Goal: Register for event/course

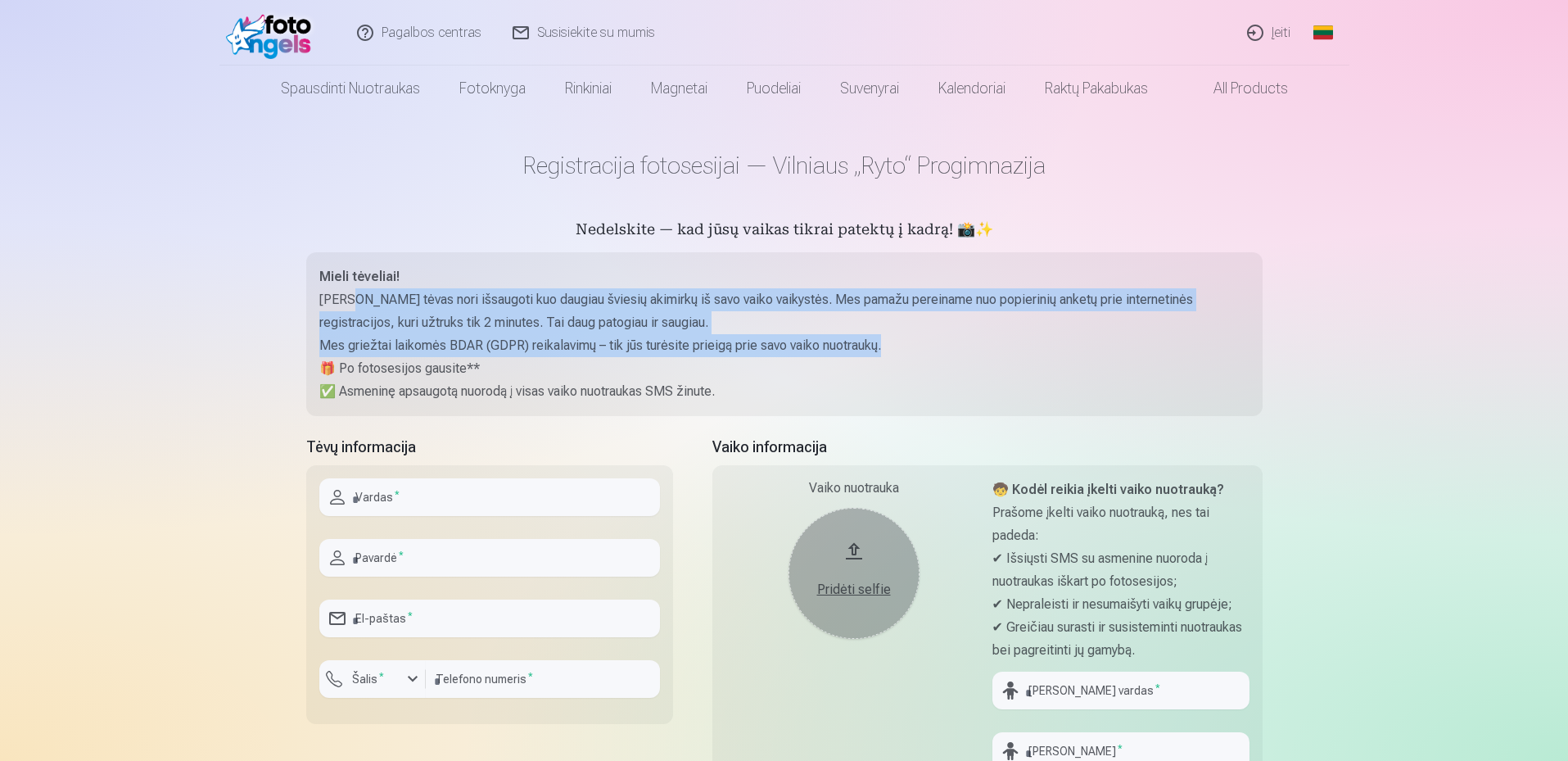
drag, startPoint x: 431, startPoint y: 291, endPoint x: 946, endPoint y: 335, distance: 516.9
click at [946, 335] on div "Mieli tėveliai! Kiekvienas tėvas nori išsaugoti kuo daugiau šviesių akimirkų iš…" at bounding box center [784, 334] width 930 height 137
click at [954, 338] on p "Mes griežtai laikomės BDAR (GDPR) reikalavimų – tik jūs turėsite prieigą prie s…" at bounding box center [784, 346] width 930 height 23
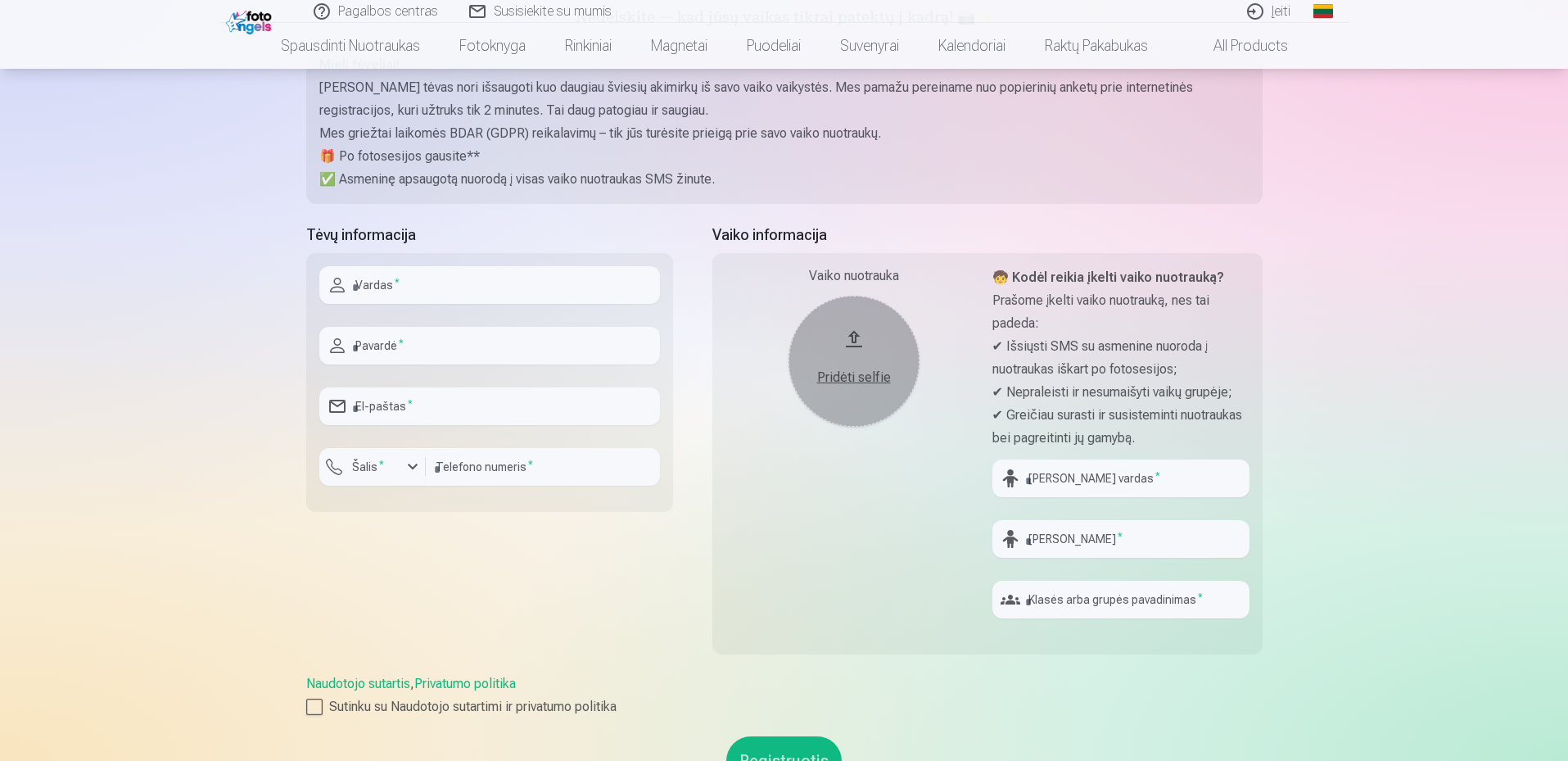
scroll to position [246, 0]
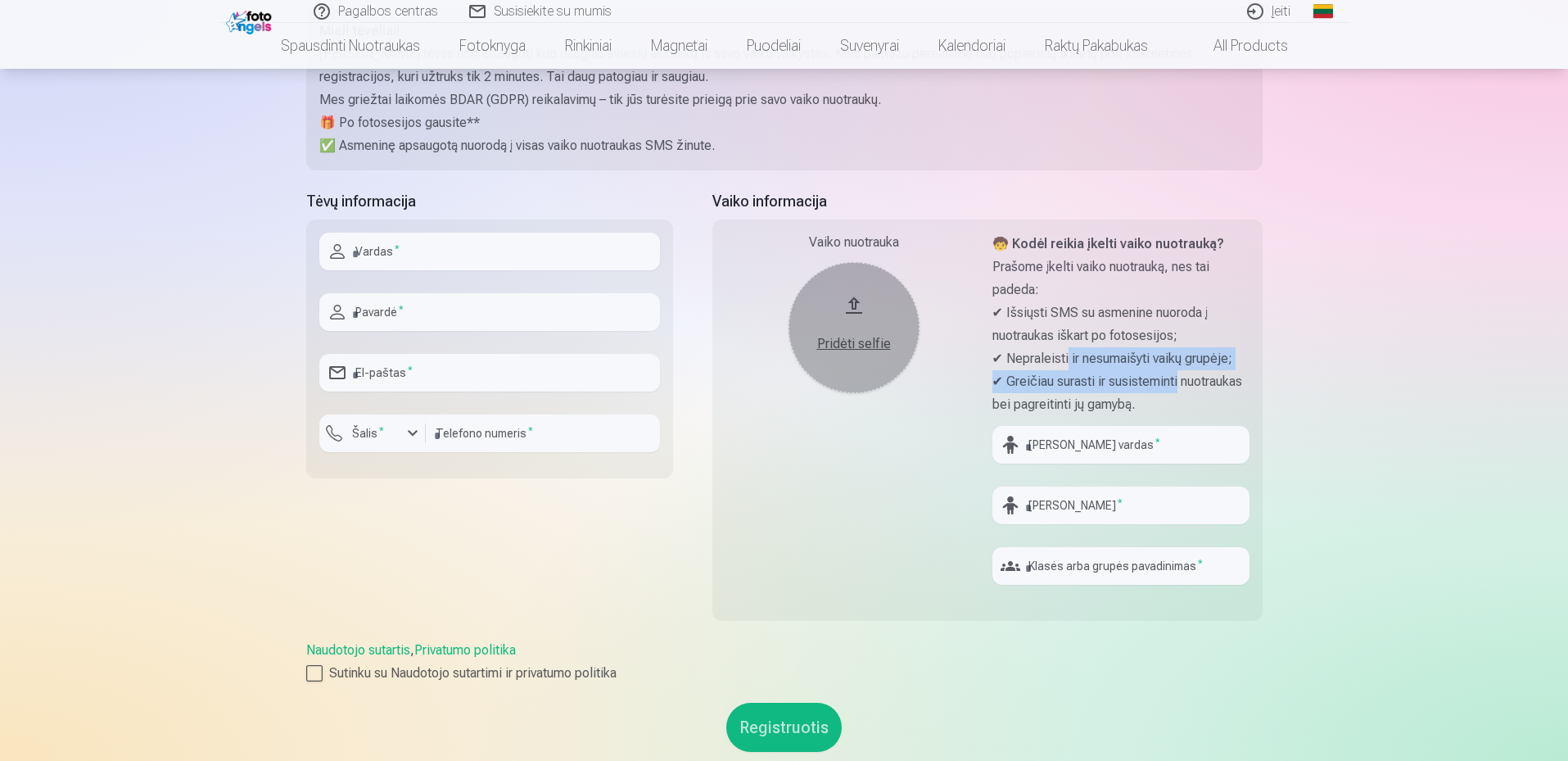
drag, startPoint x: 1075, startPoint y: 364, endPoint x: 1236, endPoint y: 387, distance: 162.6
click at [1236, 387] on div "🧒 Kodėl reikia įkelti vaiko nuotrauką? Prašome įkelti vaiko nuotrauką, nes tai …" at bounding box center [1121, 324] width 257 height 183
click at [1337, 389] on div "Pagalbos centras Susisiekite su mumis Įeiti Global Lithuanian (lt) English (en)…" at bounding box center [784, 498] width 1568 height 1488
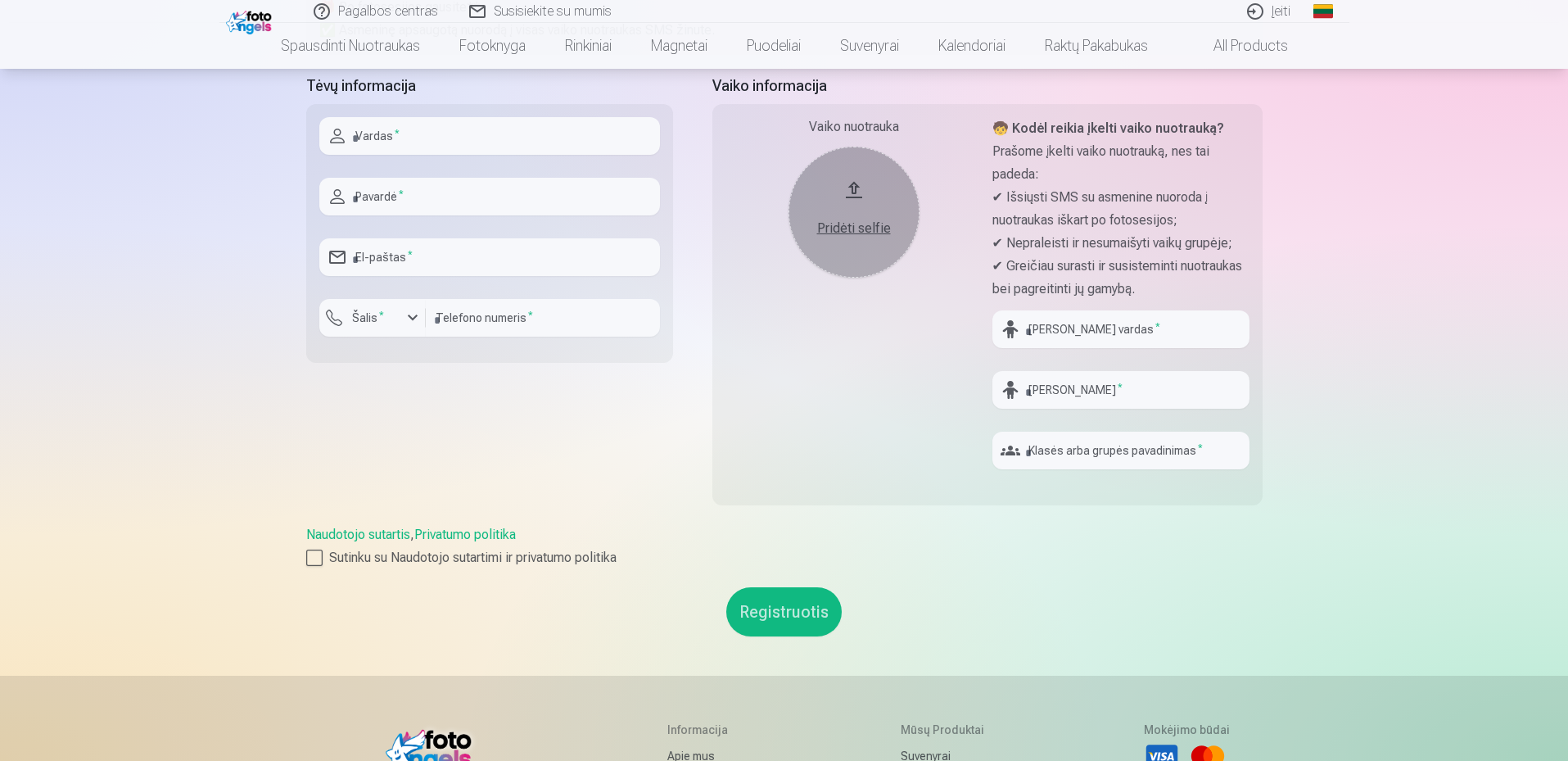
scroll to position [410, 0]
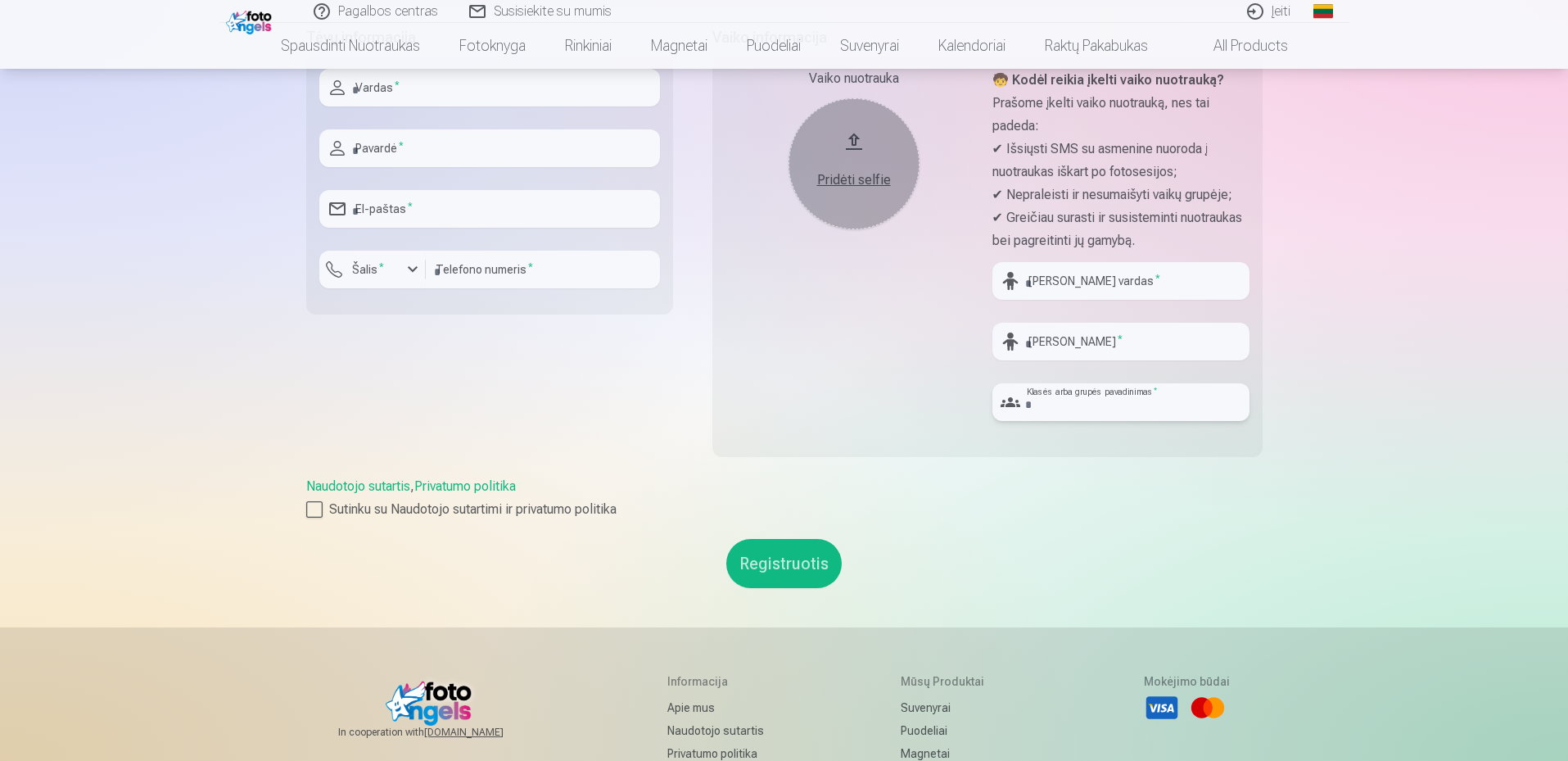
click at [1095, 406] on input "text" at bounding box center [1121, 401] width 257 height 37
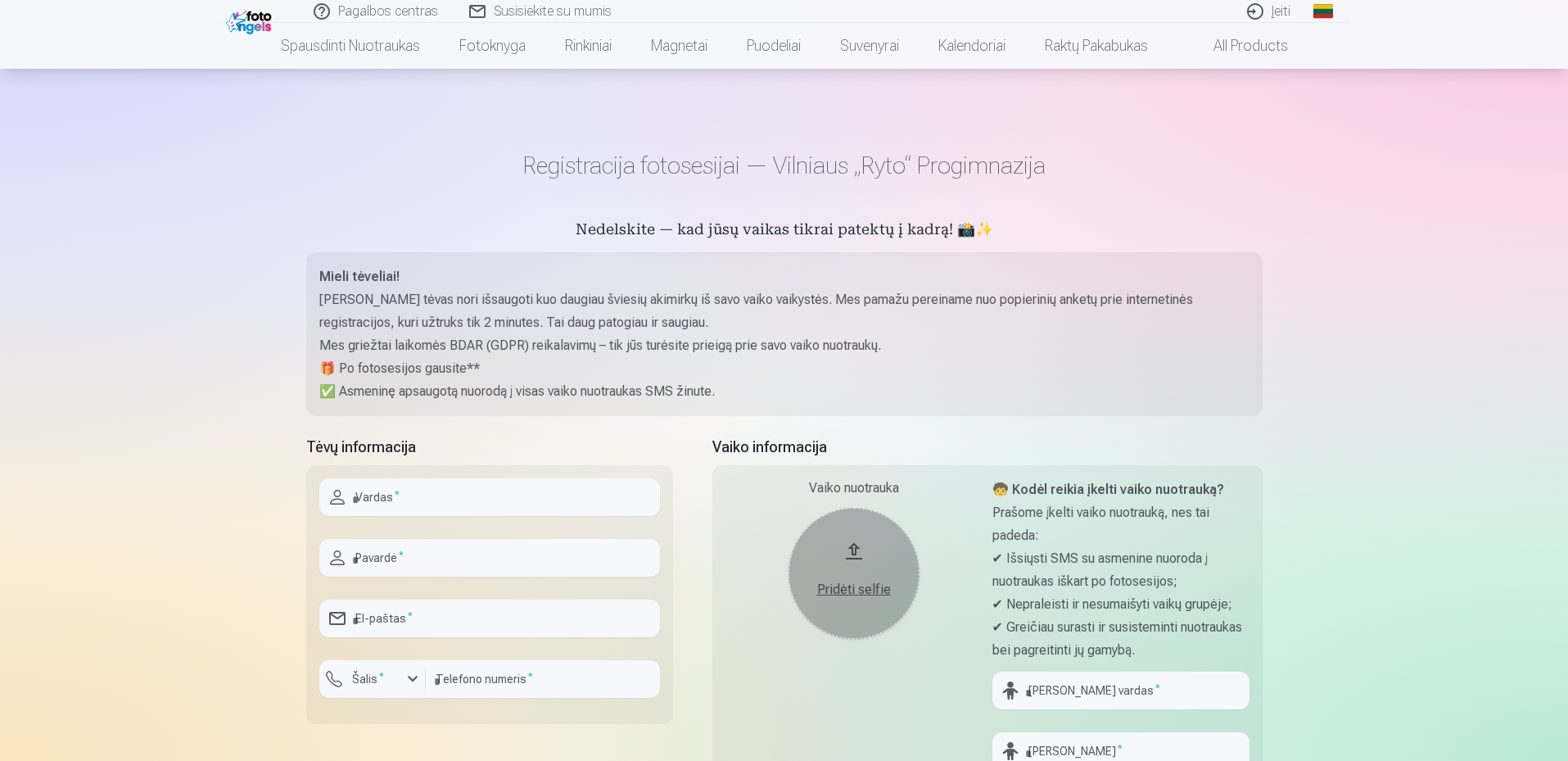
scroll to position [82, 0]
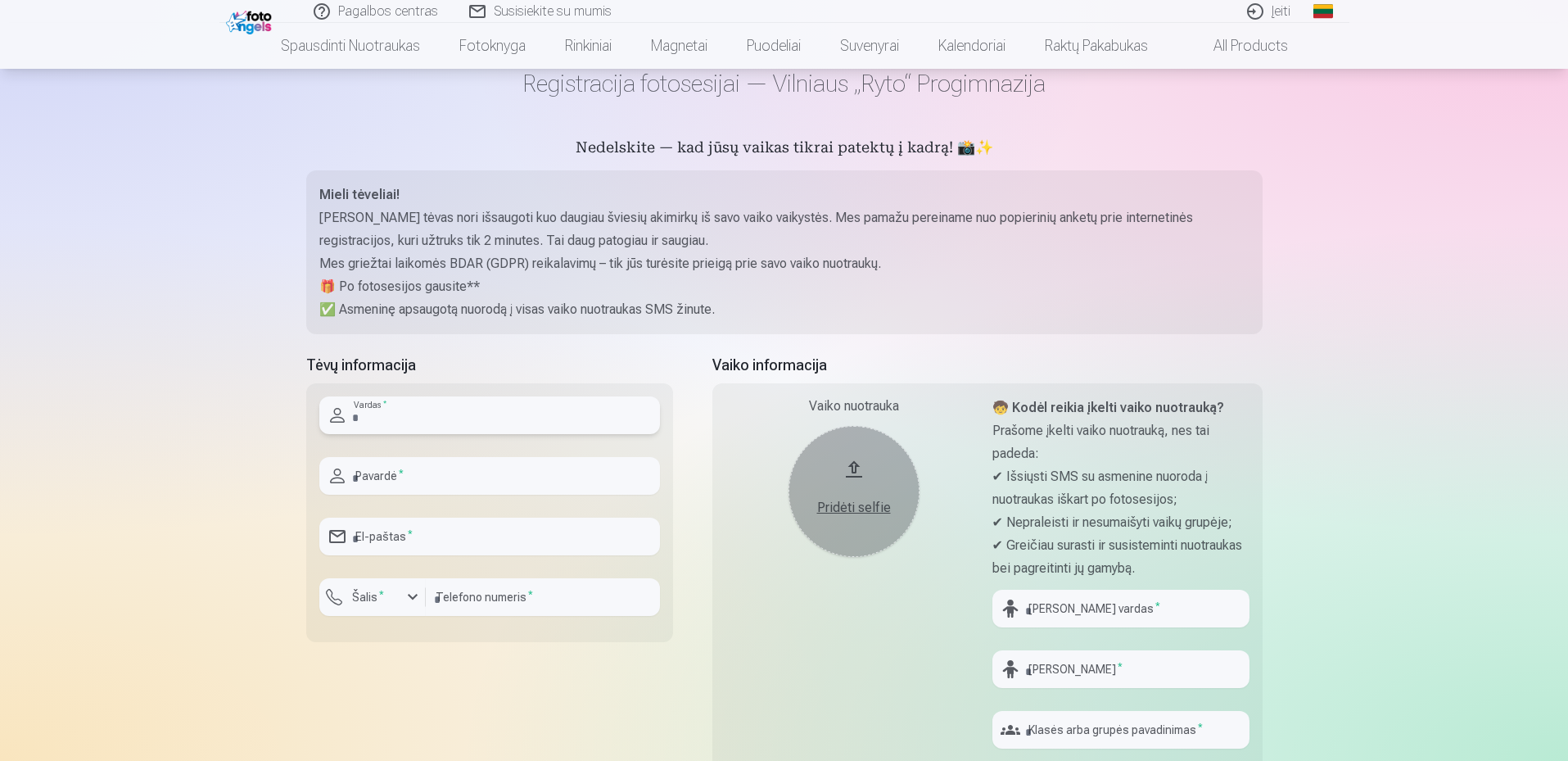
click at [509, 422] on input "text" at bounding box center [490, 414] width 340 height 37
click at [249, 387] on div "Pagalbos centras Susisiekite su mumis Įeiti Global Lithuanian (lt) English (en)…" at bounding box center [784, 662] width 1568 height 1488
click at [399, 390] on div "Vardas * Pavardė * El-paštas * Šalis * Telefono numeris *" at bounding box center [490, 513] width 366 height 259
click at [399, 395] on div "Vardas * Pavardė * El-paštas * Šalis * Telefono numeris *" at bounding box center [490, 513] width 366 height 259
click at [421, 428] on div "Vardas *" at bounding box center [490, 421] width 340 height 50
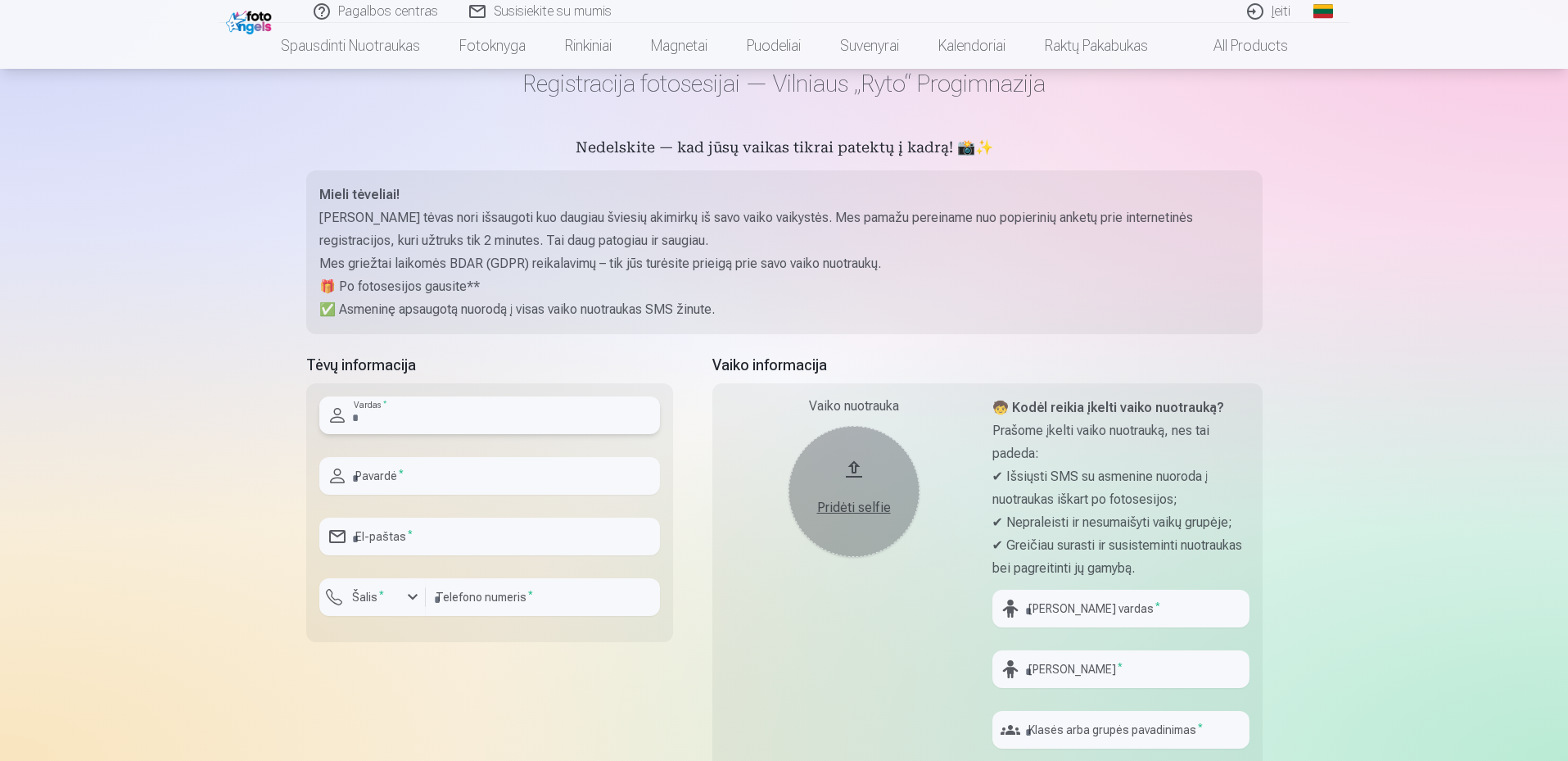
click at [424, 422] on input "text" at bounding box center [490, 414] width 340 height 37
type input "*******"
type input "*********"
type input "**********"
click at [370, 599] on label "Šalis *" at bounding box center [368, 597] width 45 height 17
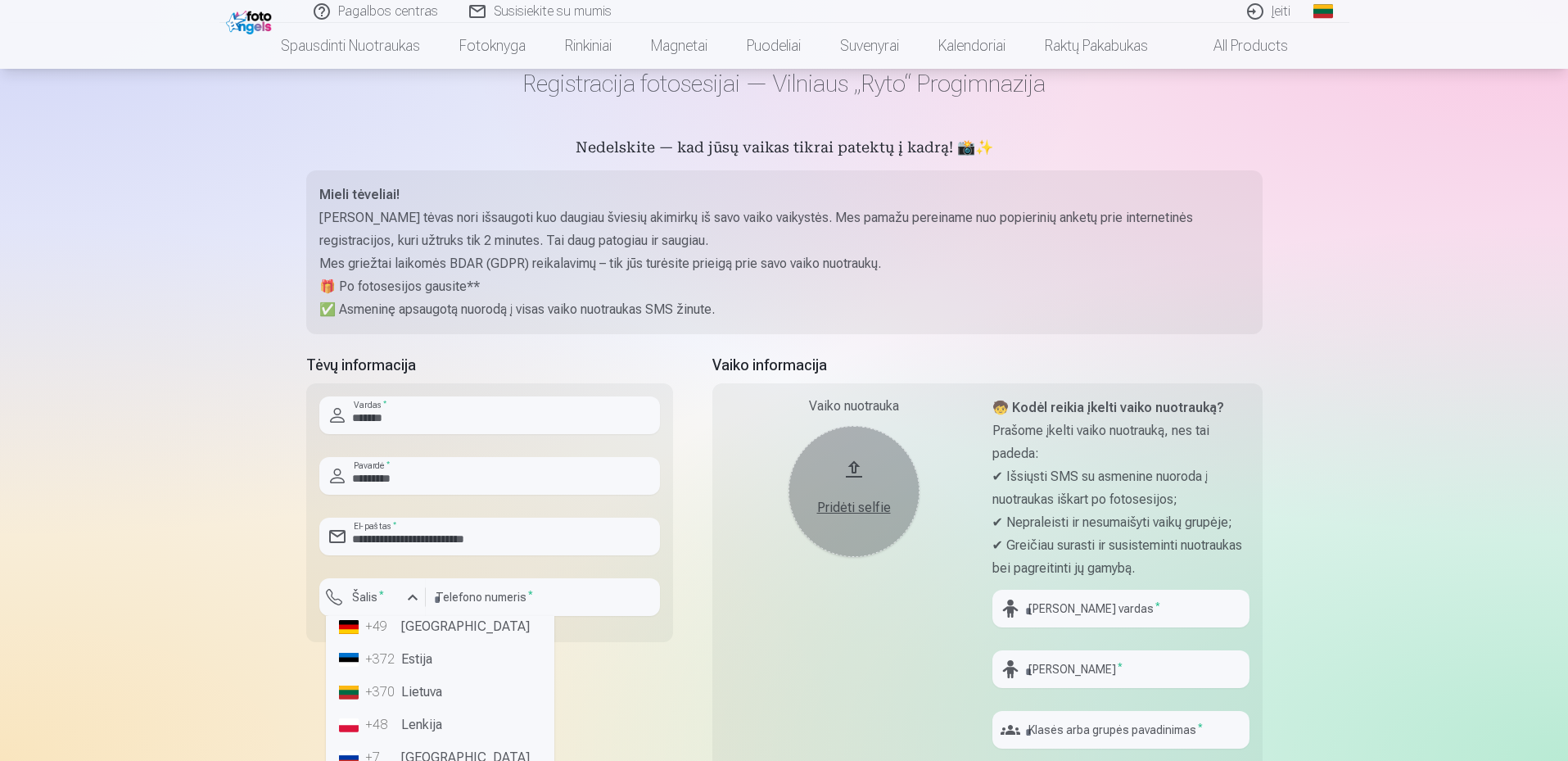
click at [425, 691] on li "+370 Lietuva" at bounding box center [440, 692] width 215 height 33
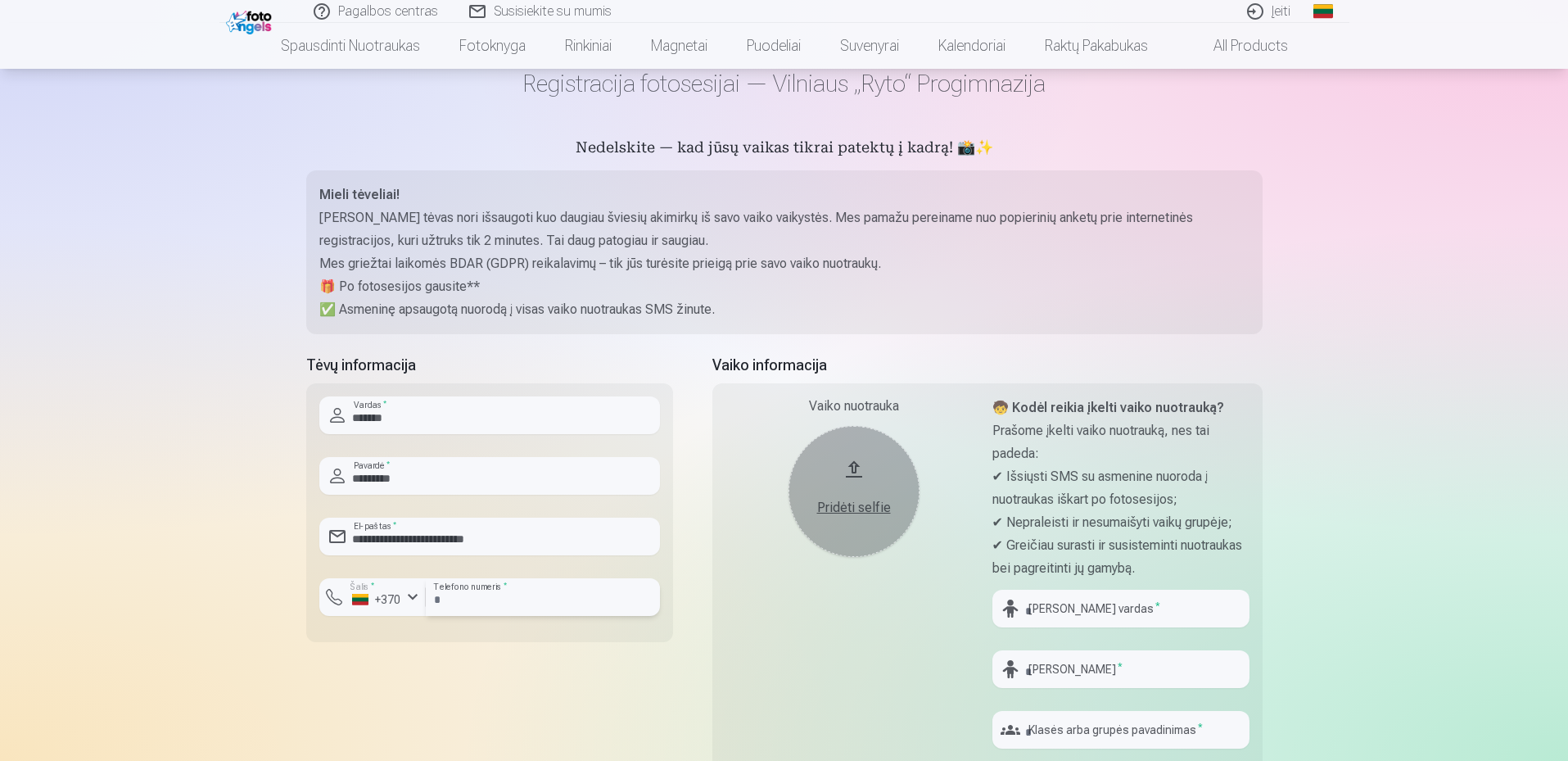
drag, startPoint x: 471, startPoint y: 582, endPoint x: 487, endPoint y: 589, distance: 17.5
click at [471, 582] on input "number" at bounding box center [543, 597] width 234 height 37
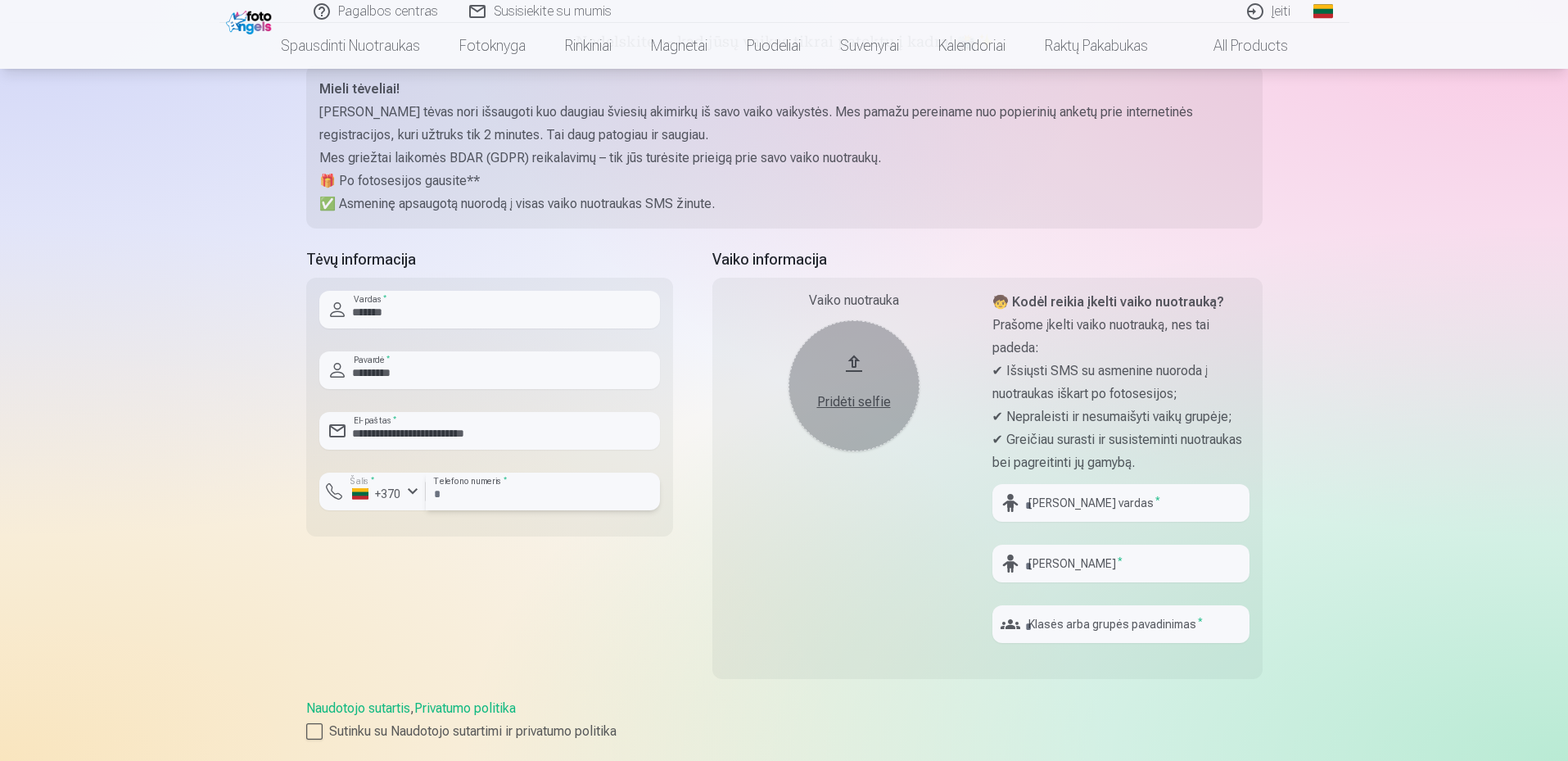
scroll to position [328, 0]
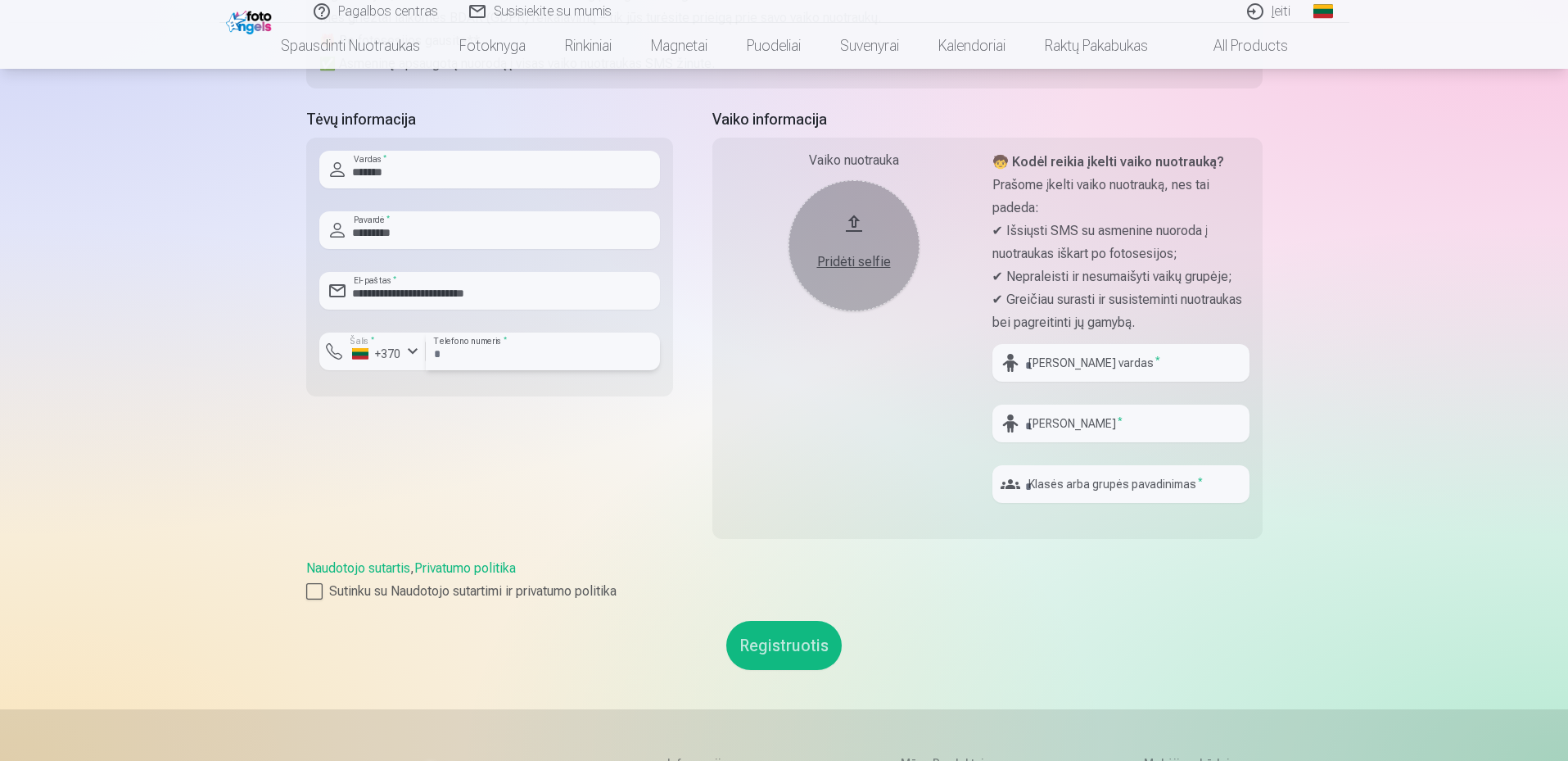
type input "********"
click at [1057, 369] on input "text" at bounding box center [1121, 362] width 257 height 37
type input "*******"
type input "**********"
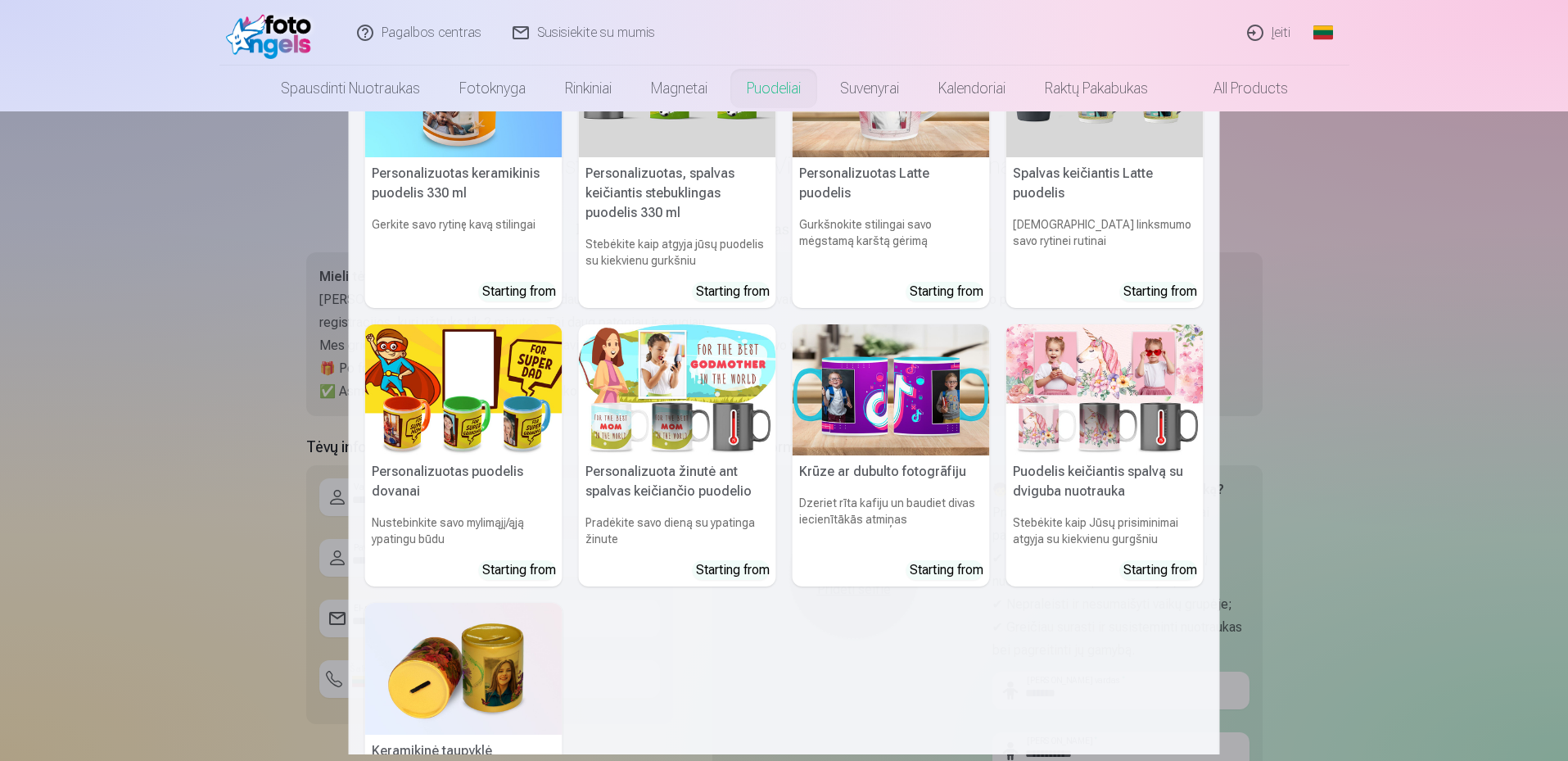
scroll to position [0, 0]
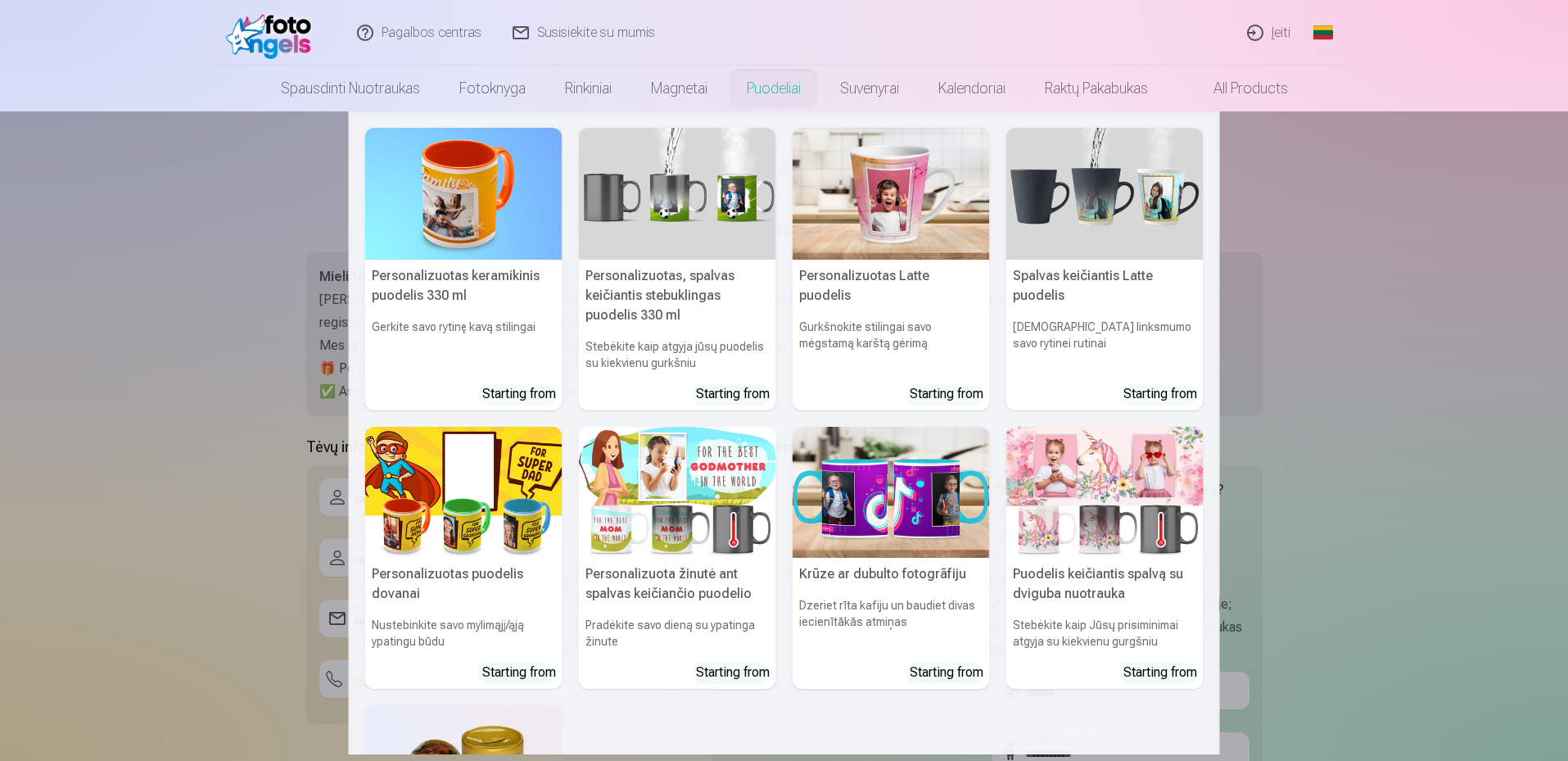
type input "**"
click at [1443, 314] on nav "Personalizuotas keramikinis puodelis 330 ml Gerkite savo rytinę kavą stilingai …" at bounding box center [784, 433] width 1568 height 643
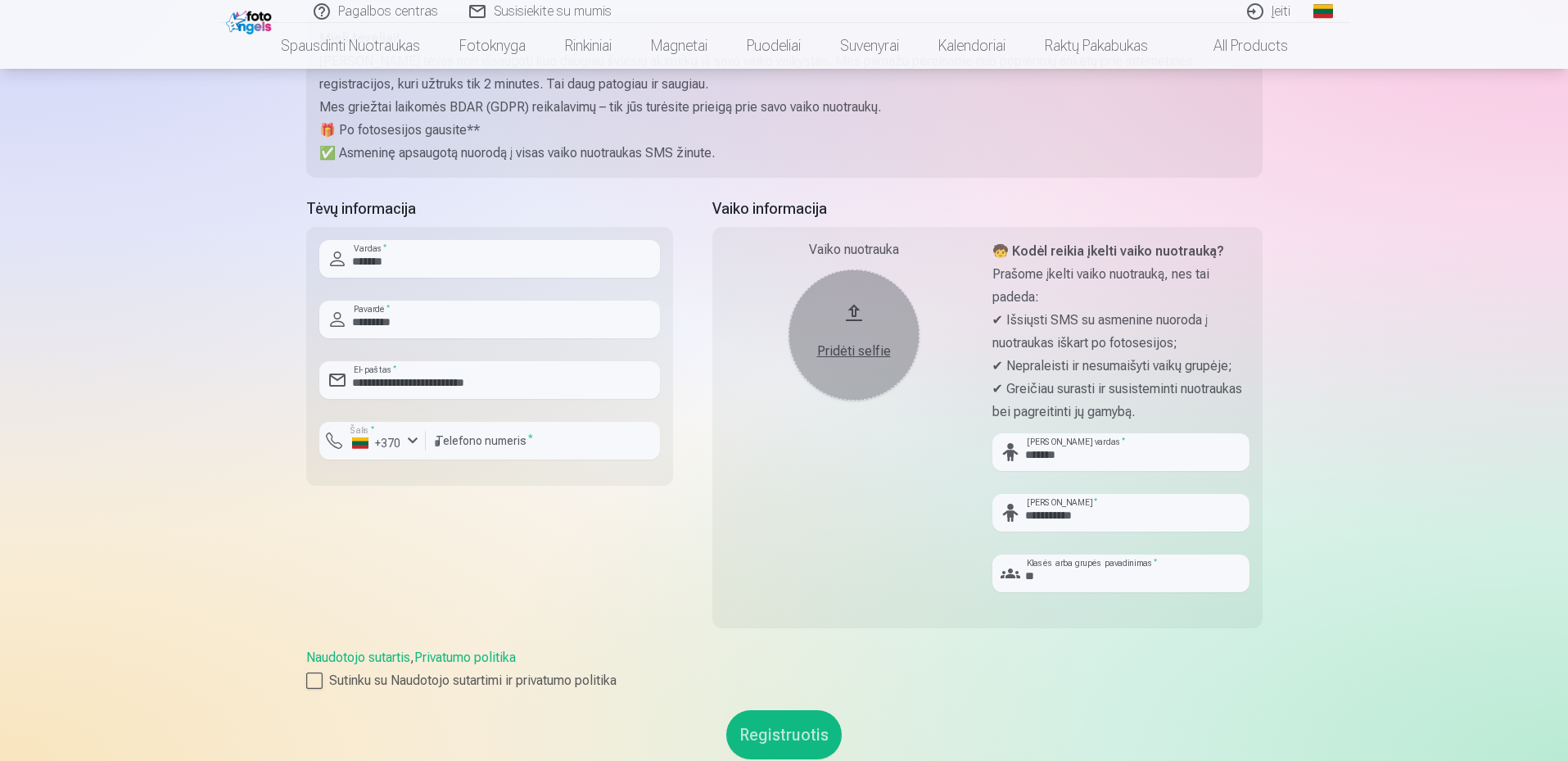
scroll to position [246, 0]
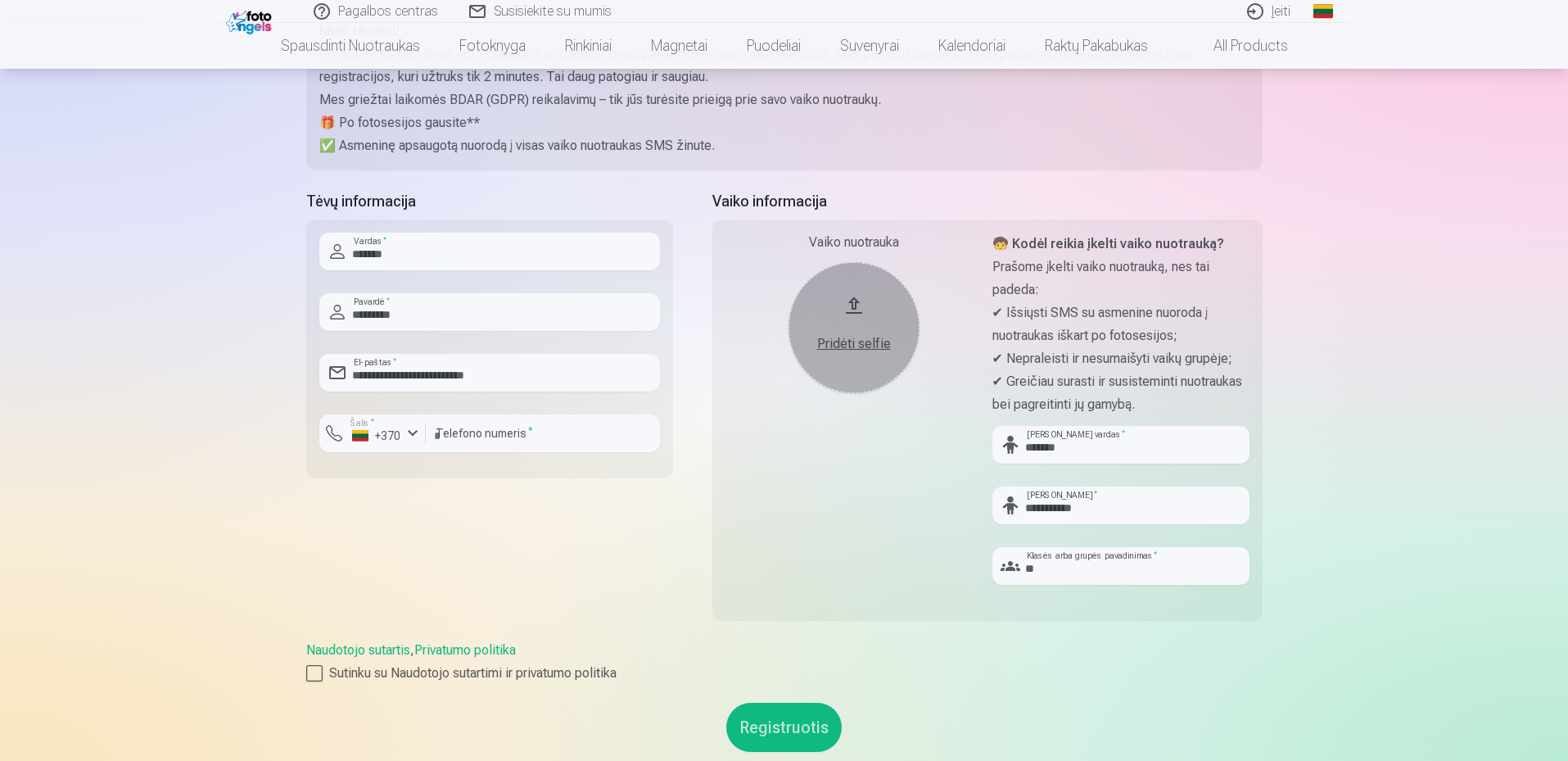
click at [847, 342] on div "Pridėti selfie" at bounding box center [853, 344] width 98 height 20
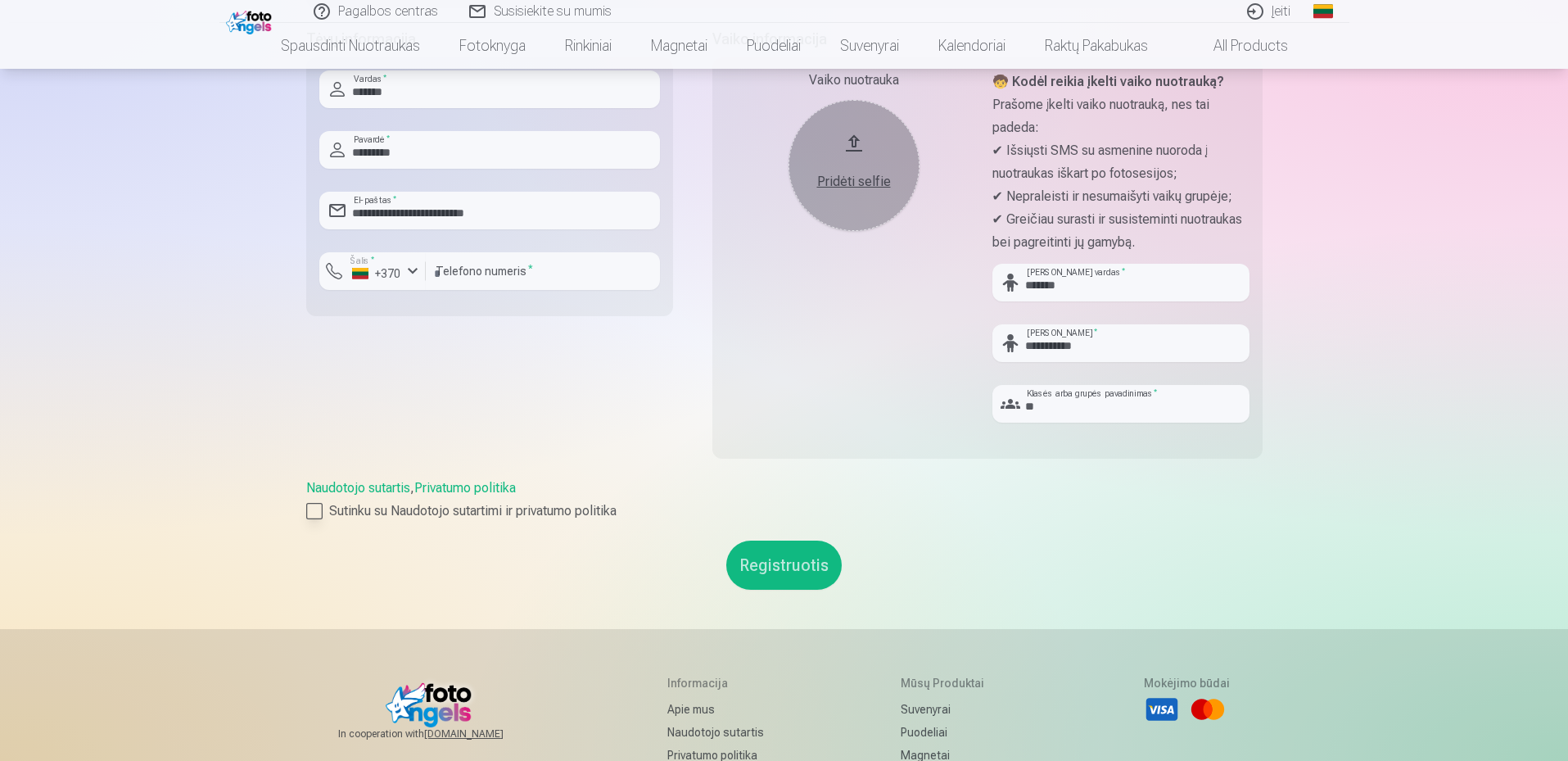
scroll to position [410, 0]
click at [306, 511] on div at bounding box center [314, 509] width 16 height 17
click at [316, 508] on div at bounding box center [314, 509] width 16 height 17
click at [314, 509] on div at bounding box center [314, 509] width 16 height 17
click at [499, 589] on main "**********" at bounding box center [784, 165] width 956 height 926
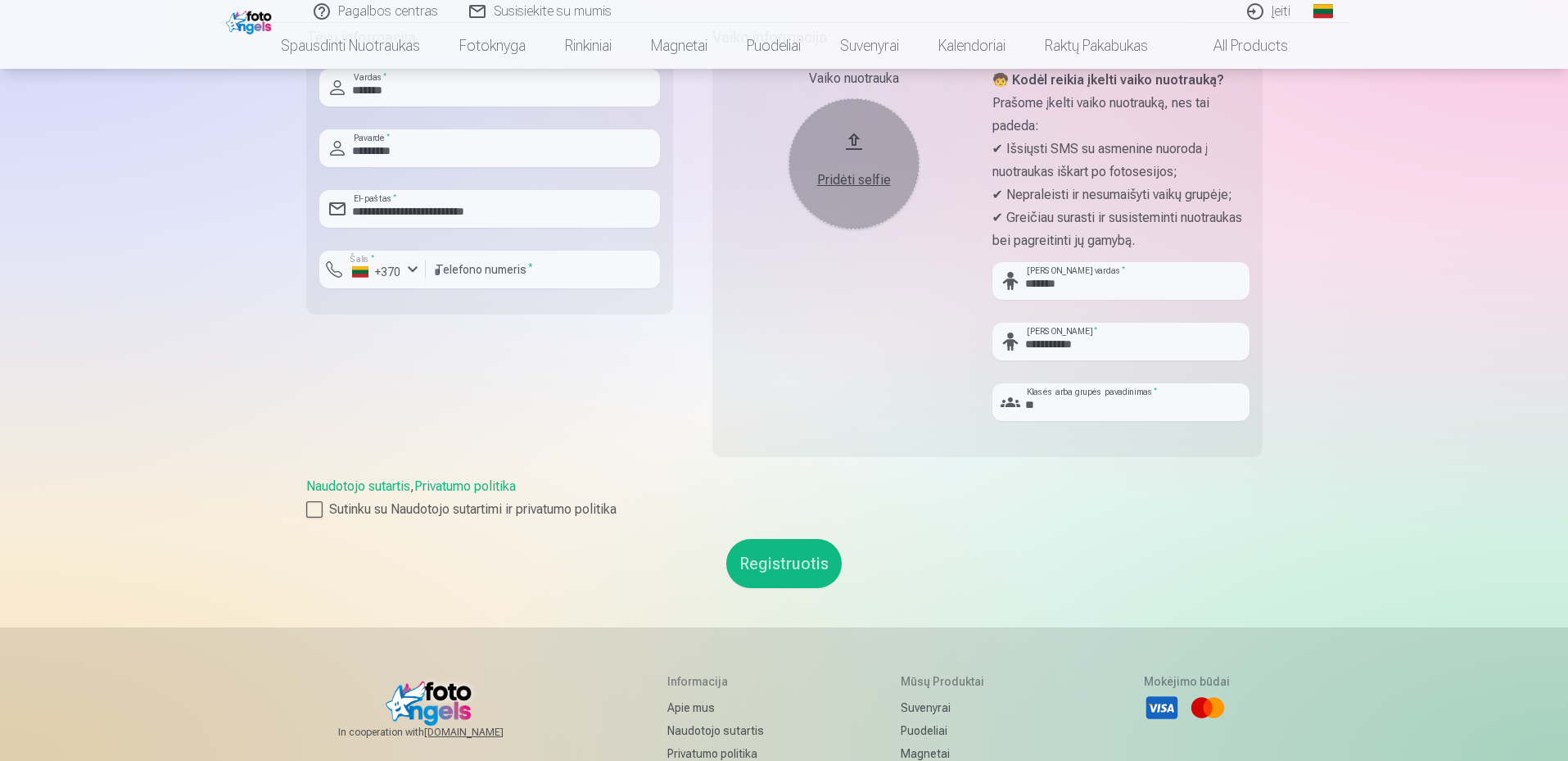
click at [785, 569] on button "Registruotis" at bounding box center [783, 564] width 115 height 50
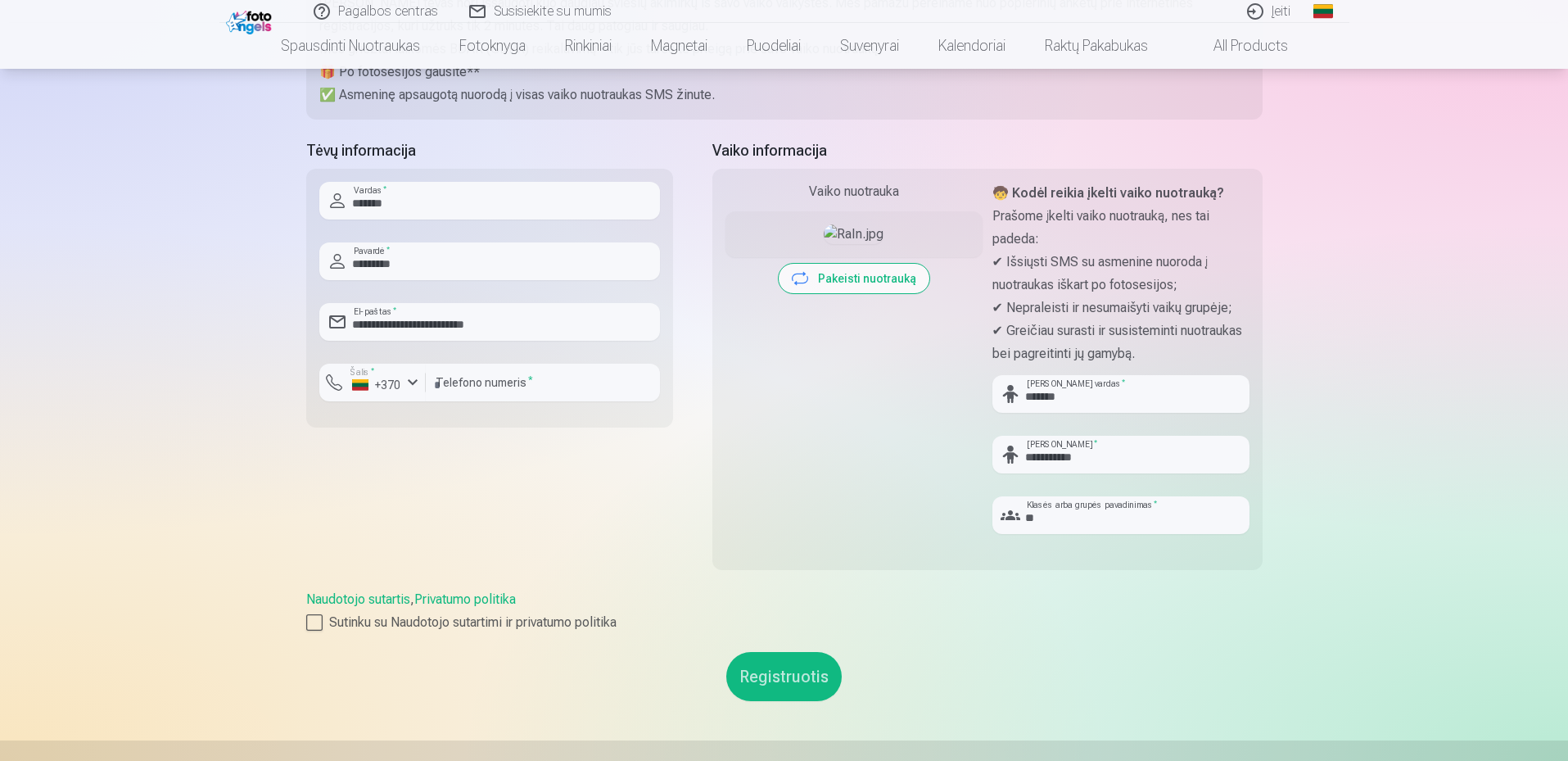
scroll to position [328, 0]
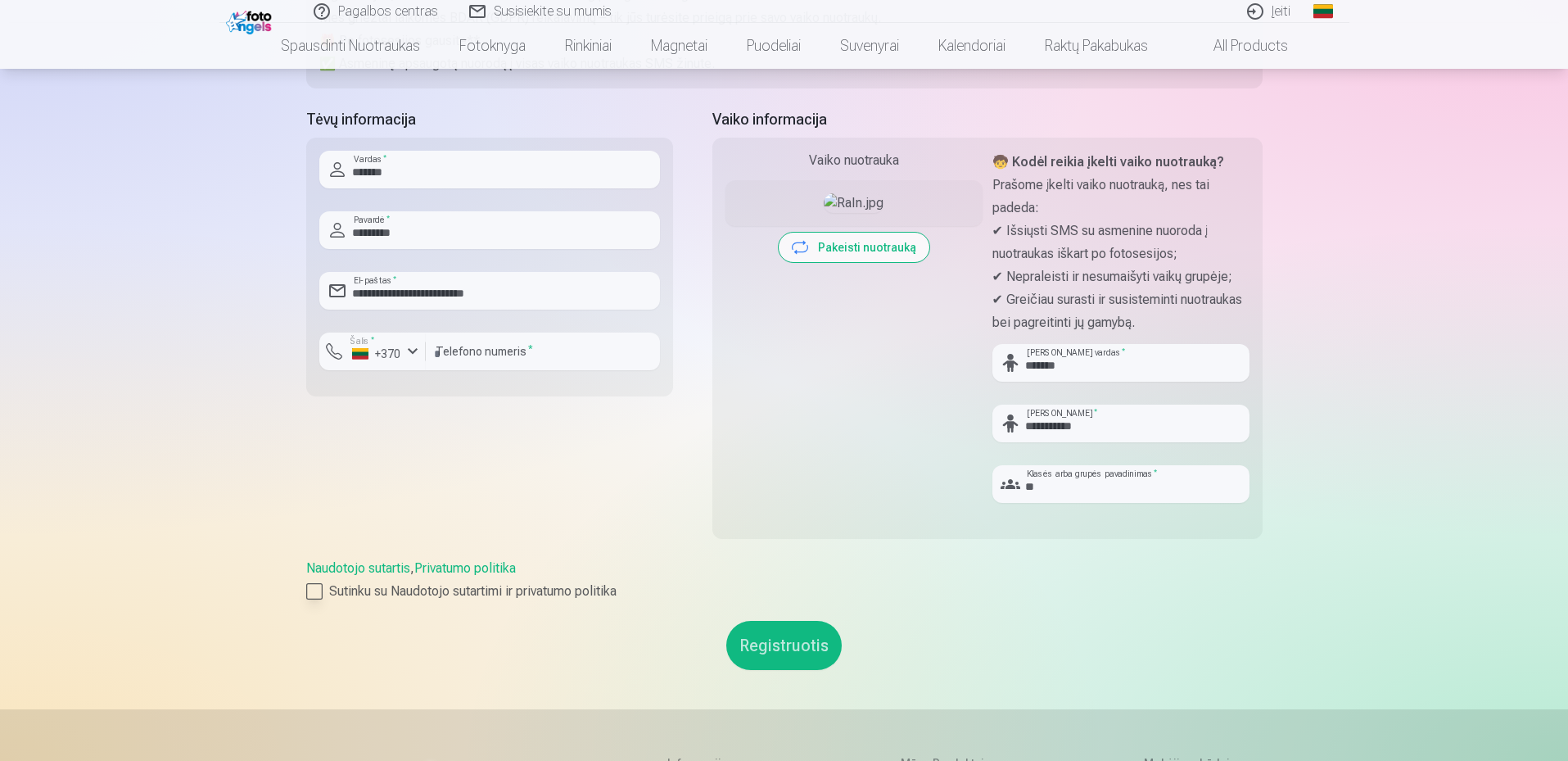
click at [313, 592] on div at bounding box center [314, 591] width 16 height 17
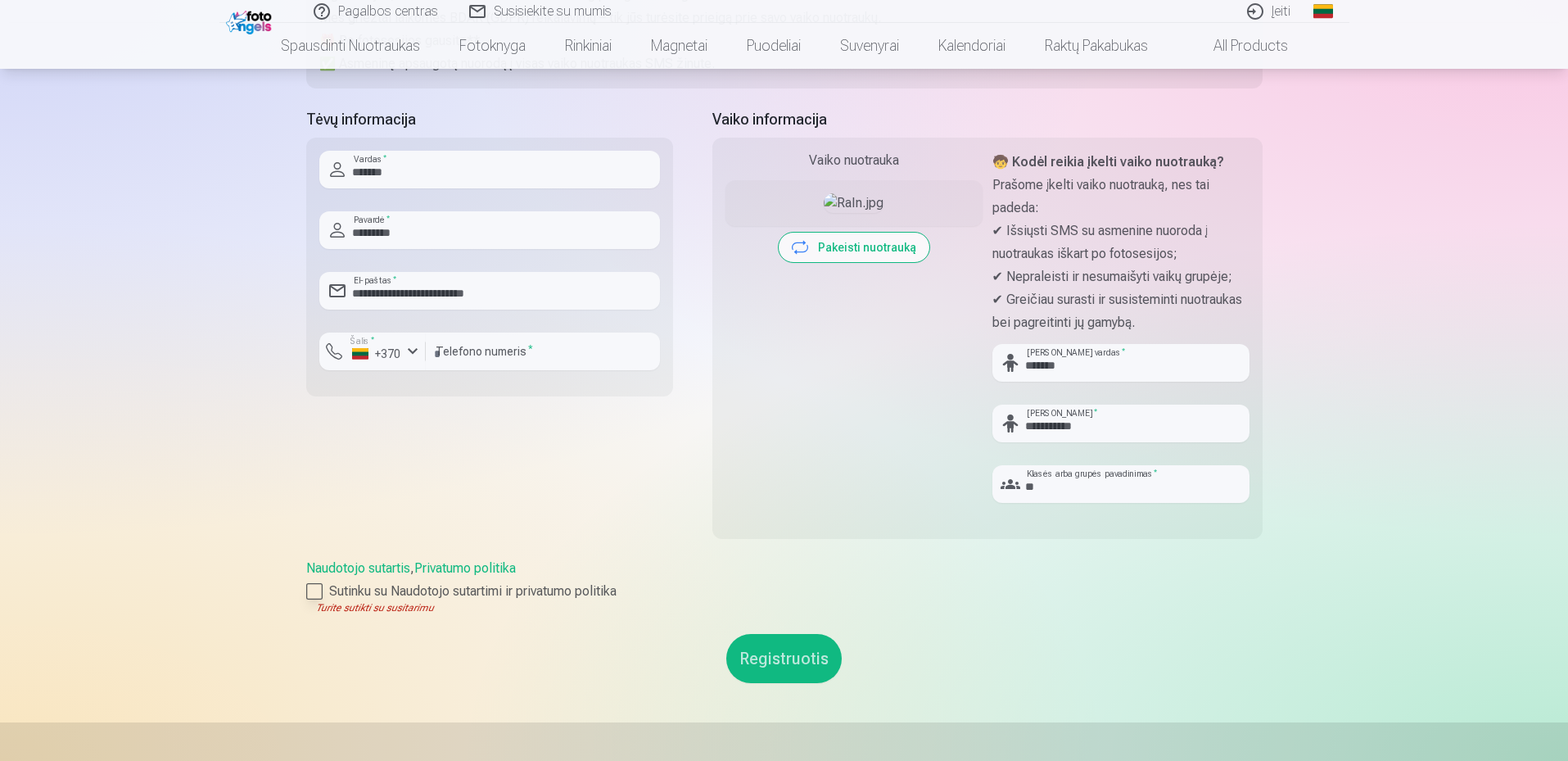
click at [312, 591] on div at bounding box center [314, 591] width 16 height 17
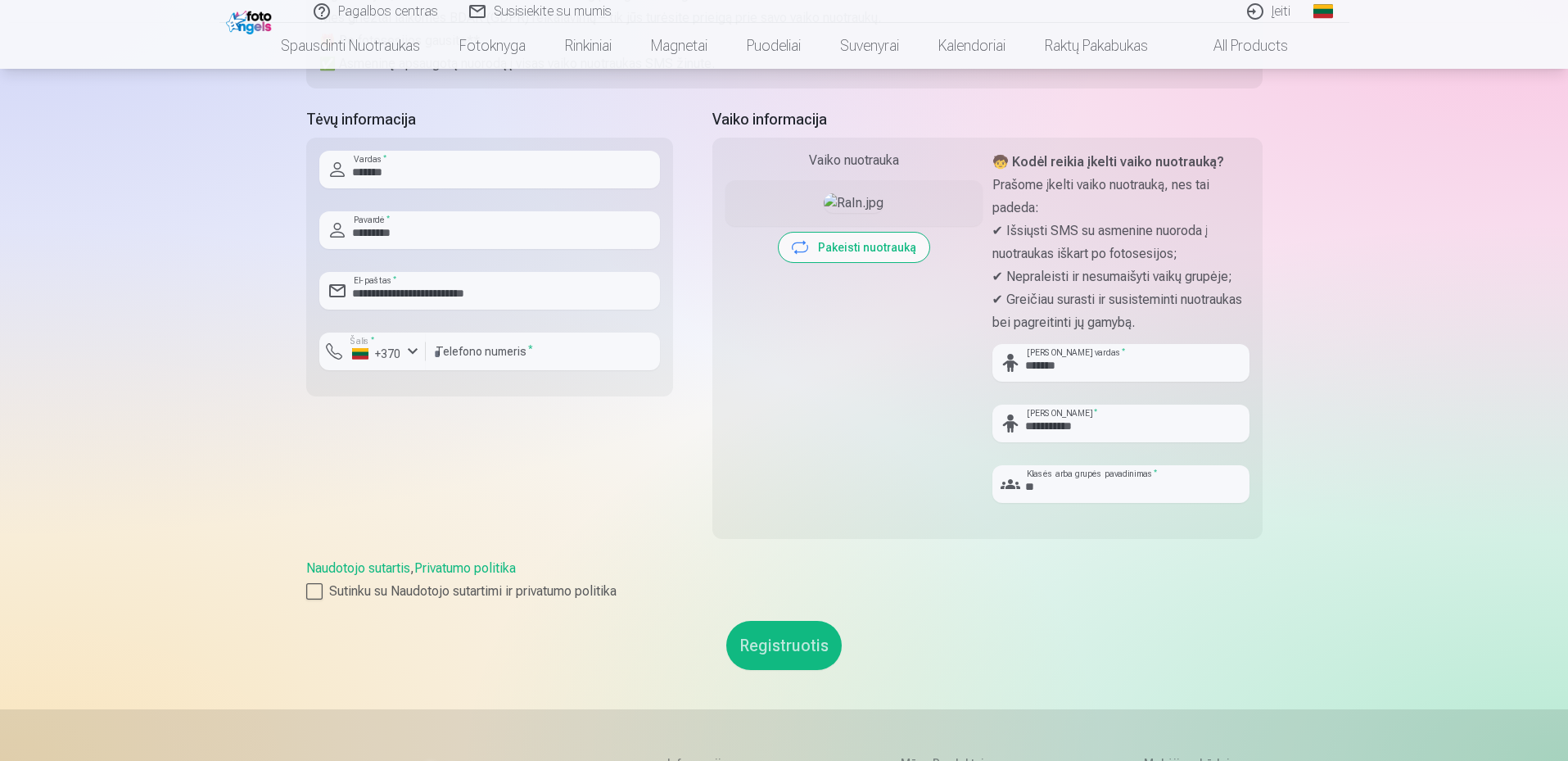
click at [772, 652] on button "Registruotis" at bounding box center [783, 645] width 115 height 50
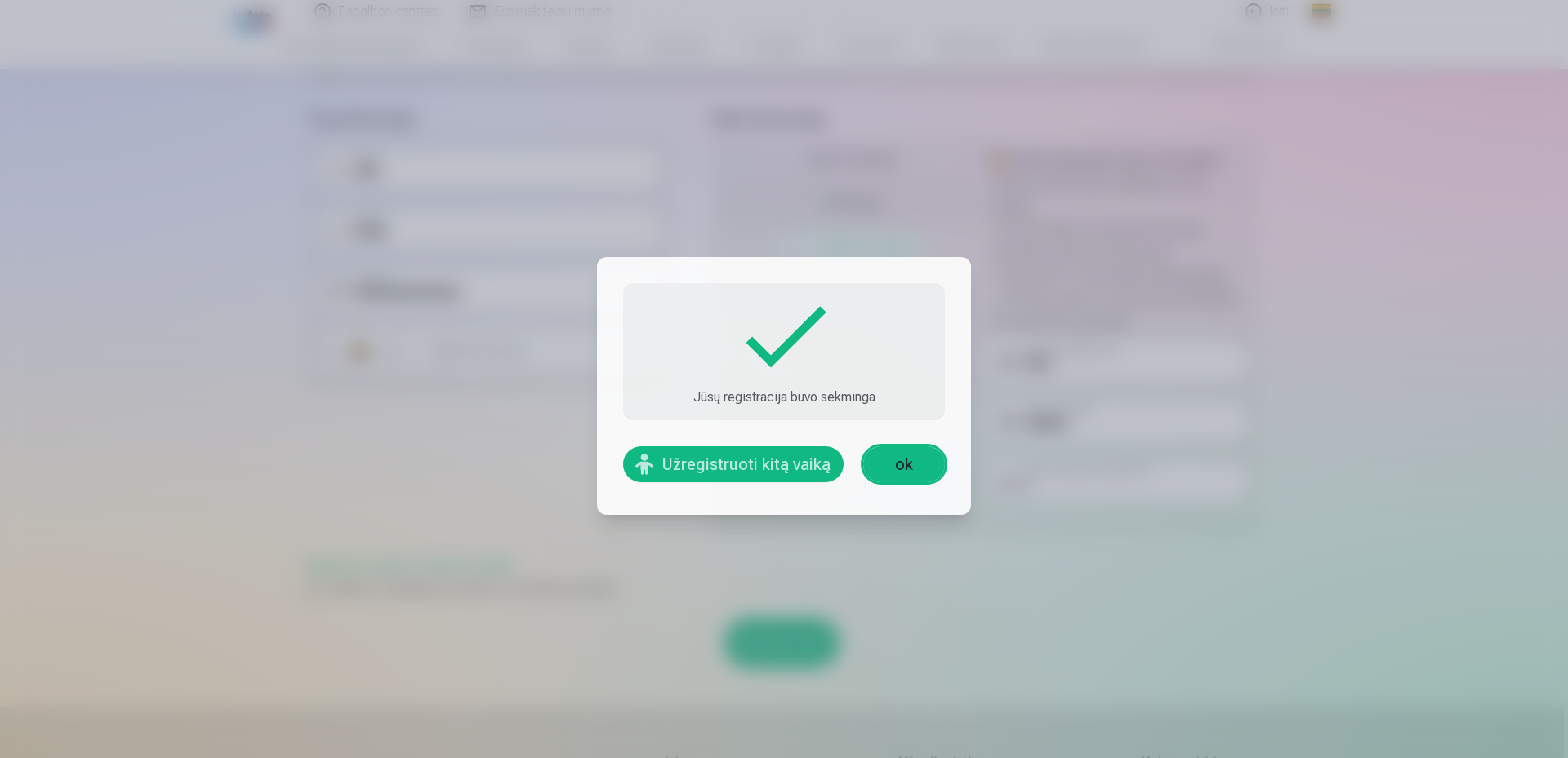
click at [788, 642] on button "Registruotis" at bounding box center [781, 643] width 115 height 49
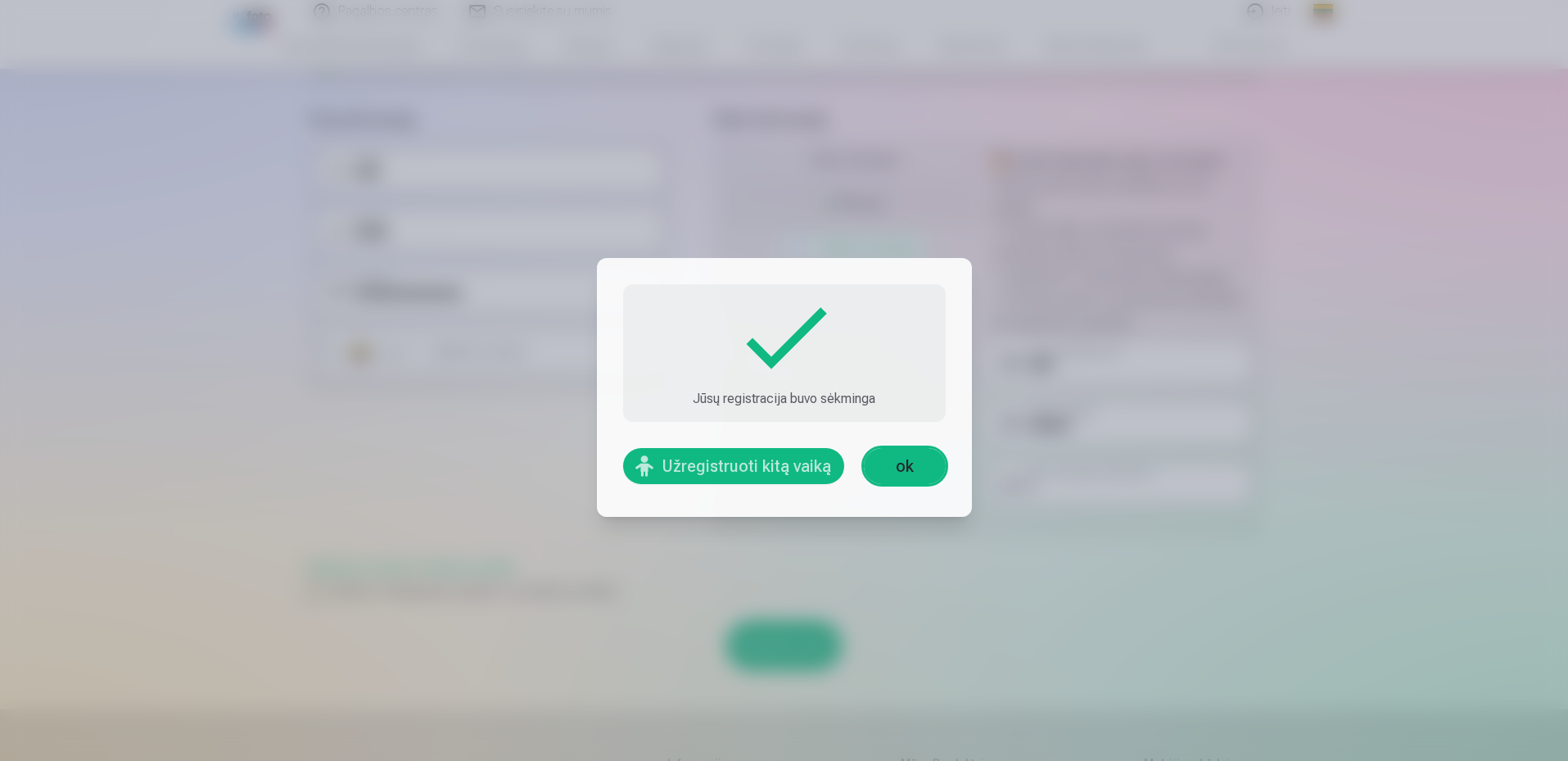
scroll to position [0, 0]
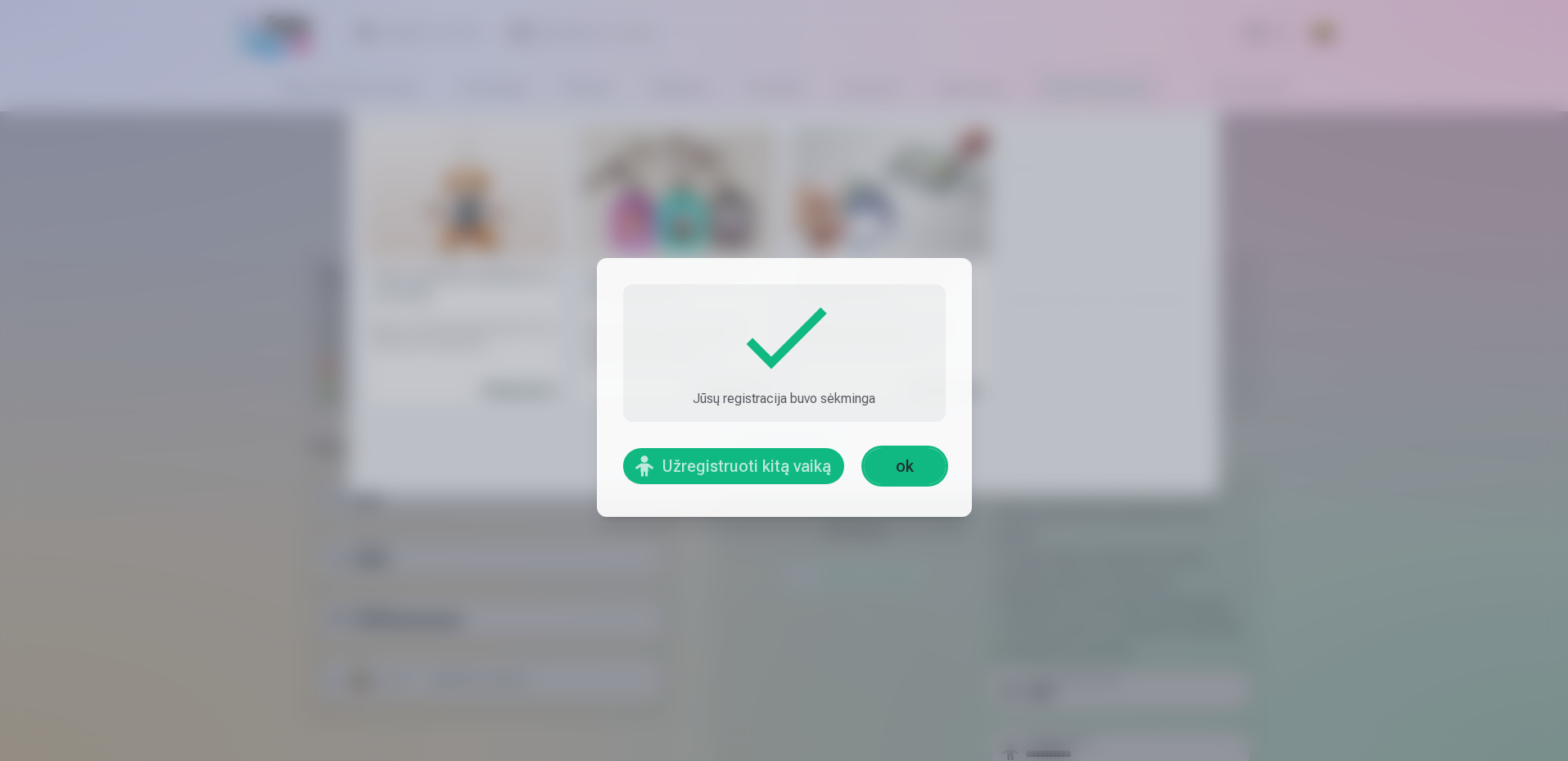
click at [1341, 263] on nav "Raktų pakabukas Meškiukas su nuotrauka Mieli ir asmeniniai aksesuarai Jūsų Rakt…" at bounding box center [784, 302] width 1568 height 382
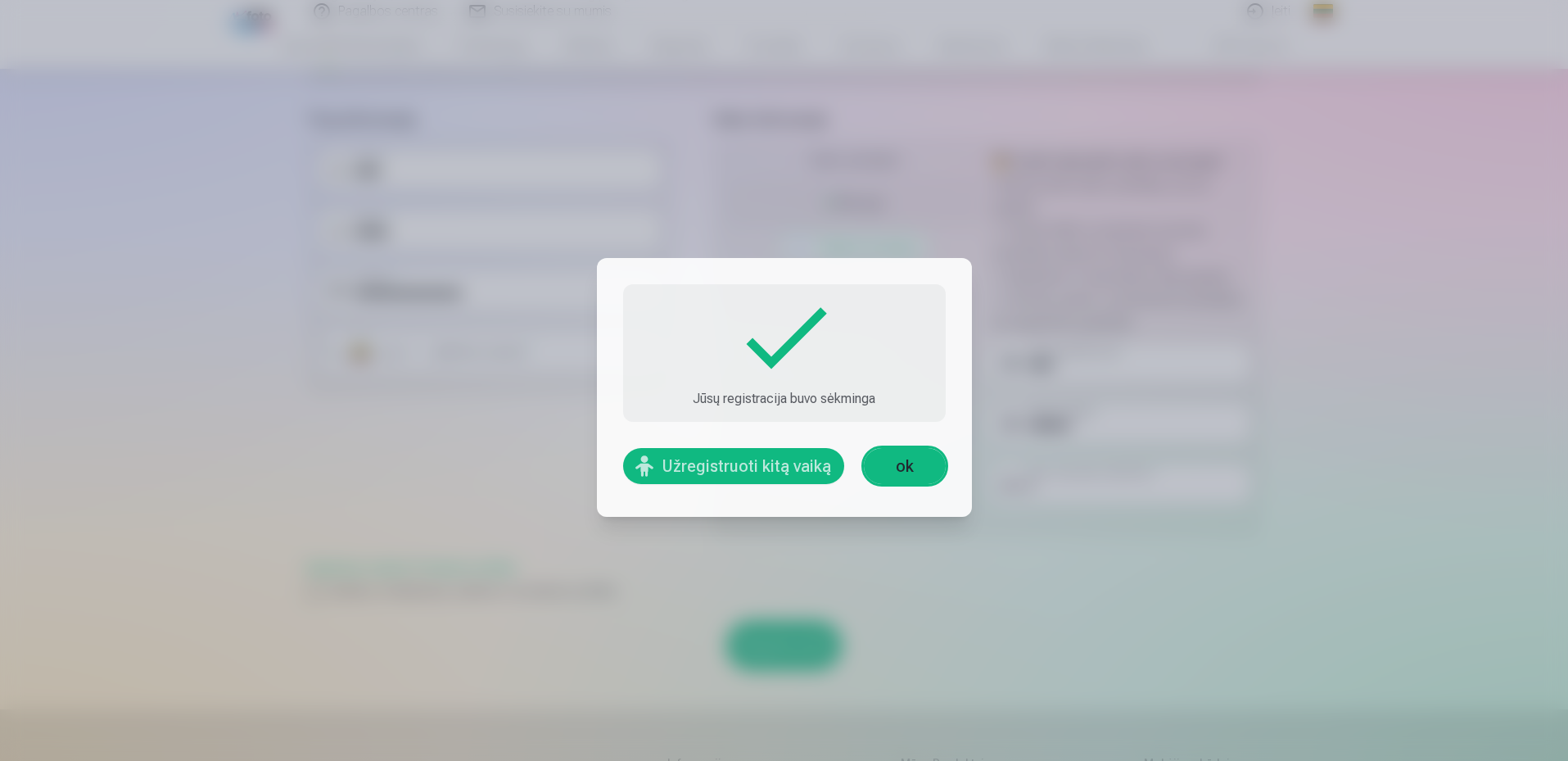
scroll to position [726, 0]
